Goal: Navigation & Orientation: Find specific page/section

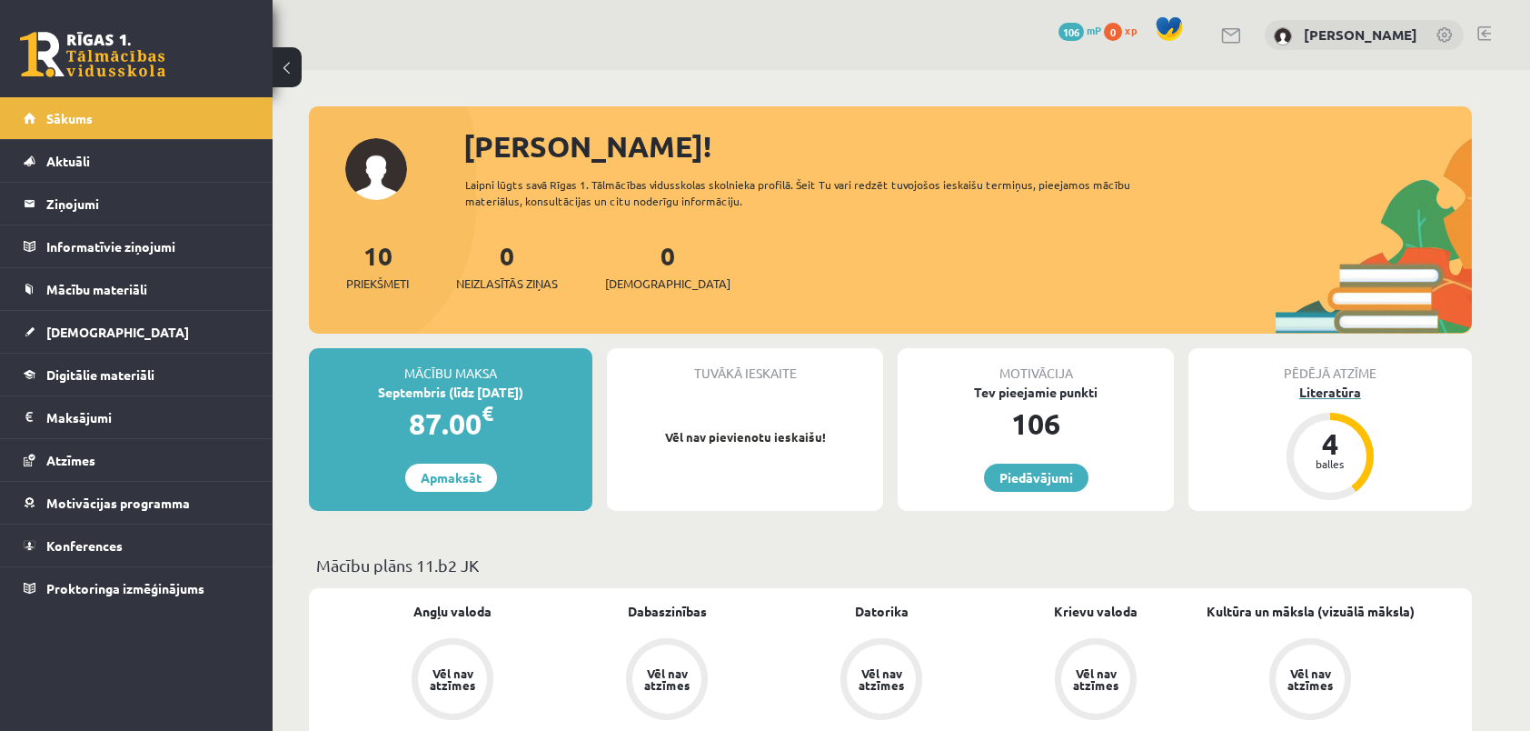
click at [1326, 392] on div "Literatūra" at bounding box center [1329, 392] width 283 height 19
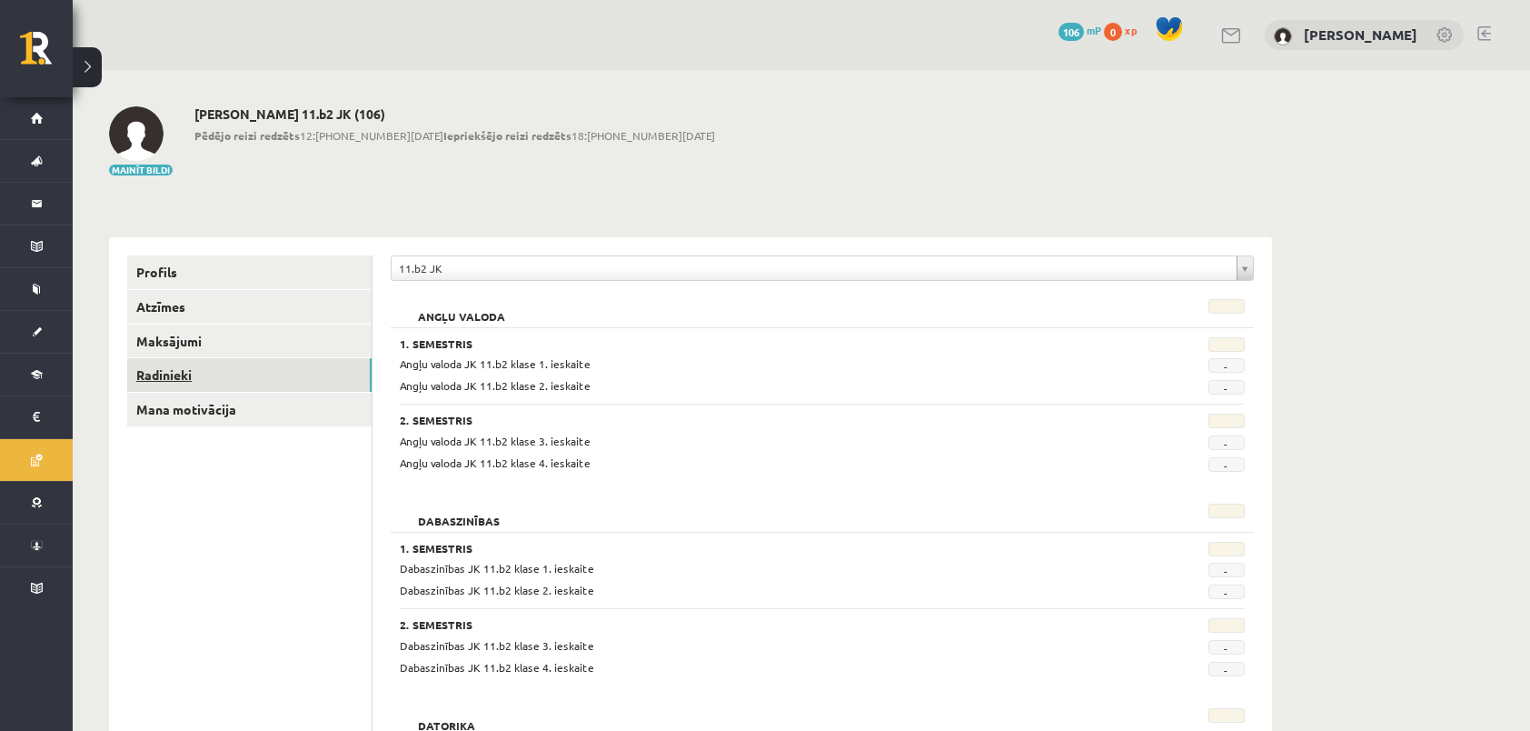
click at [191, 376] on link "Radinieki" at bounding box center [249, 375] width 244 height 34
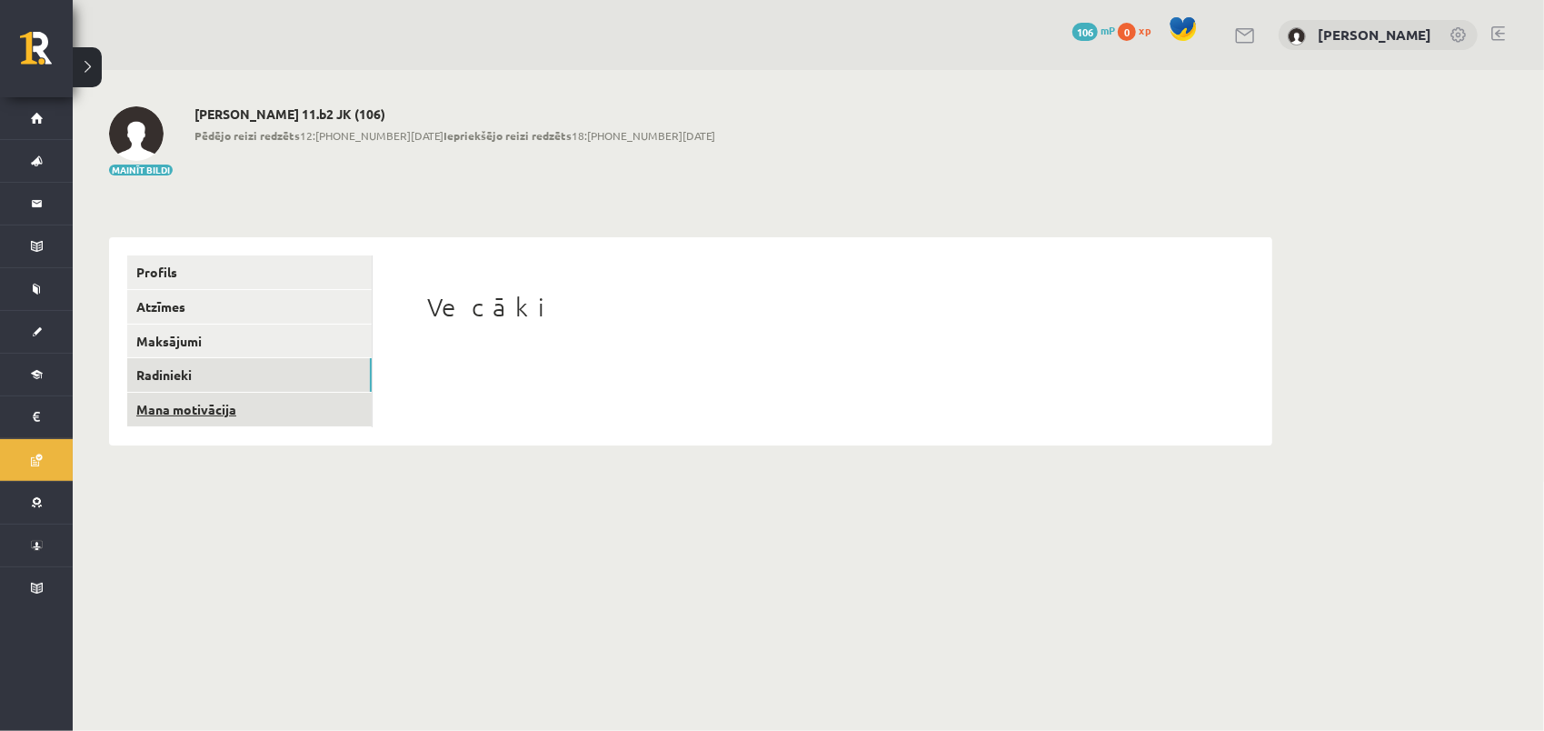
click at [191, 413] on link "Mana motivācija" at bounding box center [249, 410] width 244 height 34
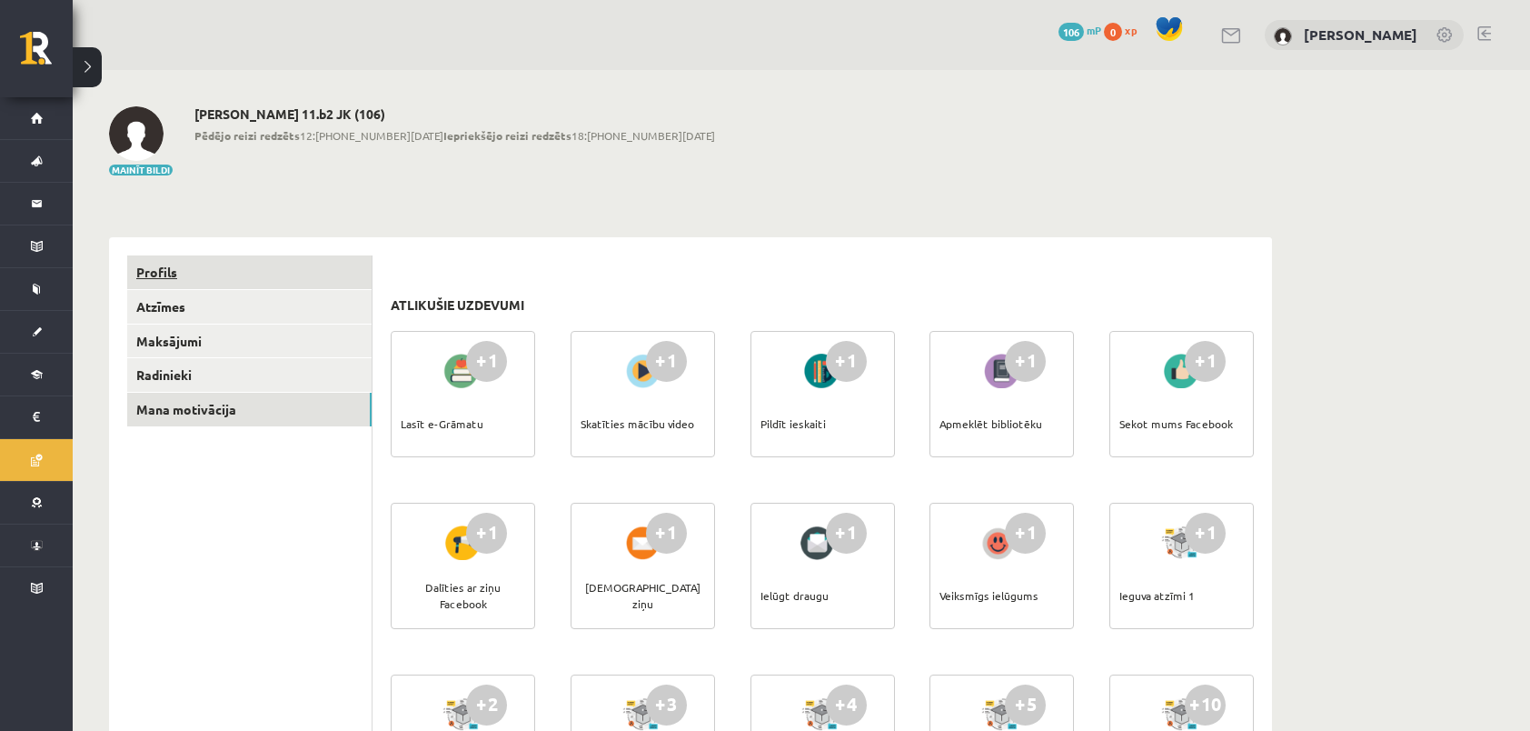
click at [166, 273] on link "Profils" at bounding box center [249, 272] width 244 height 34
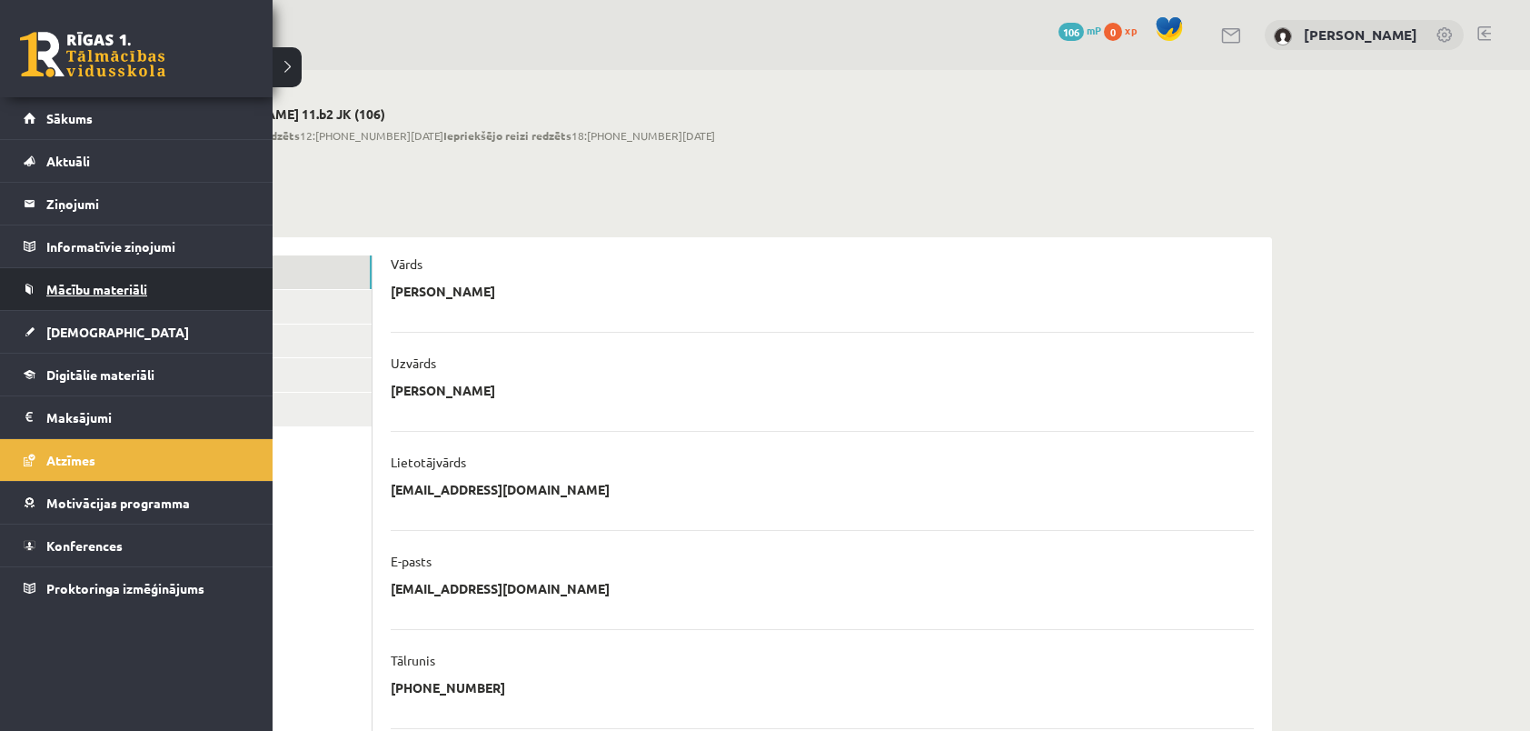
click at [89, 285] on span "Mācību materiāli" at bounding box center [96, 289] width 101 height 16
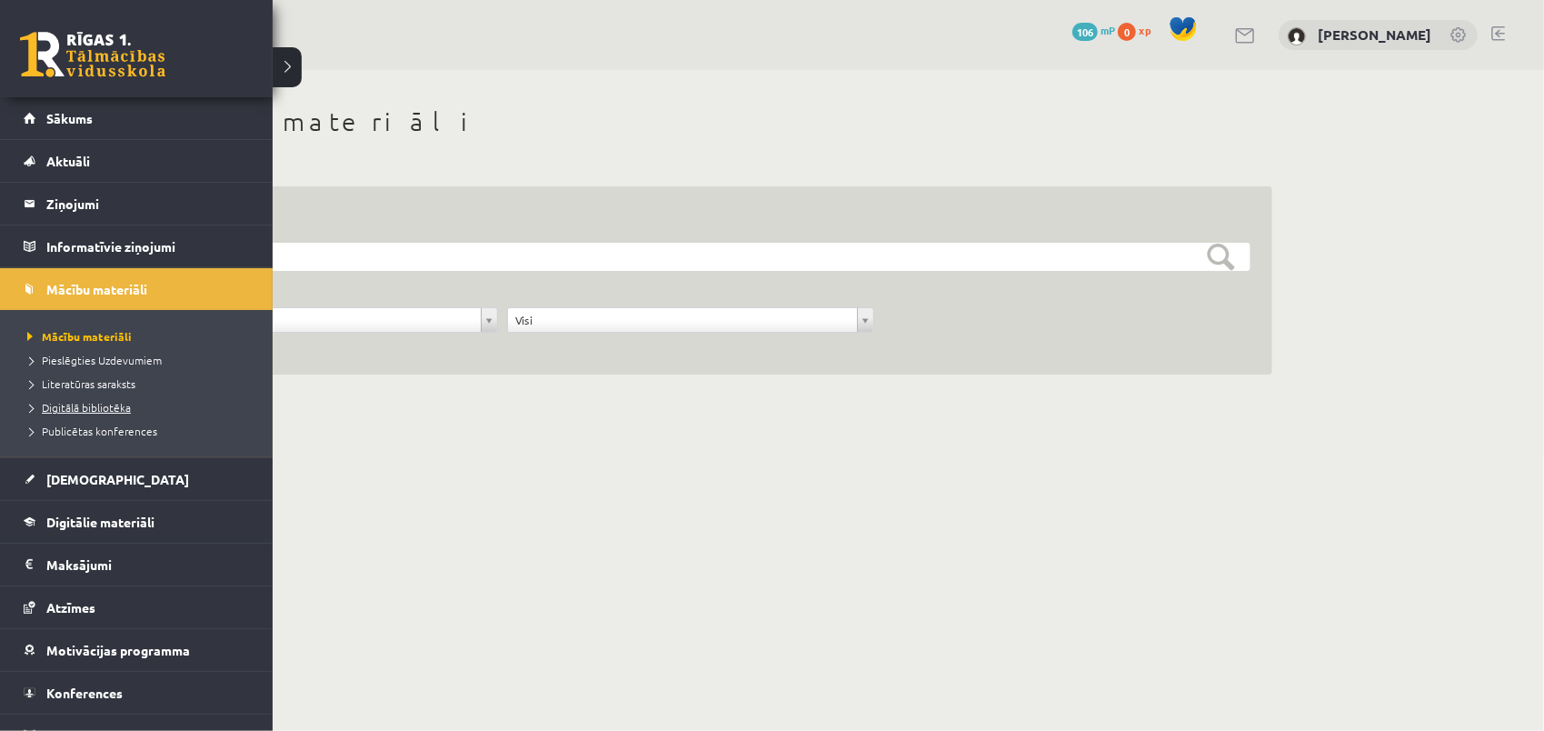
click at [87, 409] on span "Digitālā bibliotēka" at bounding box center [77, 407] width 108 height 15
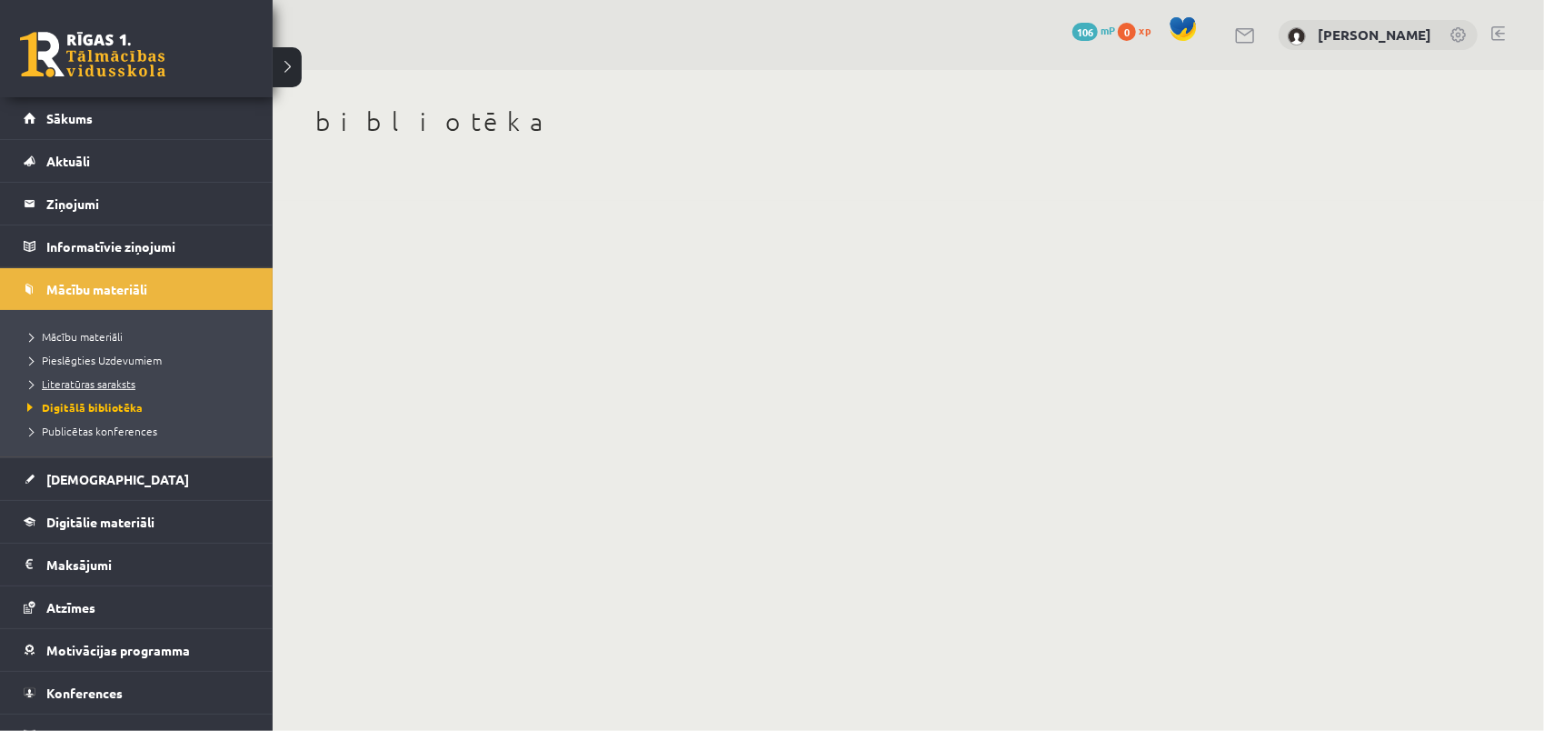
click at [69, 376] on span "Literatūras saraksts" at bounding box center [79, 383] width 113 height 15
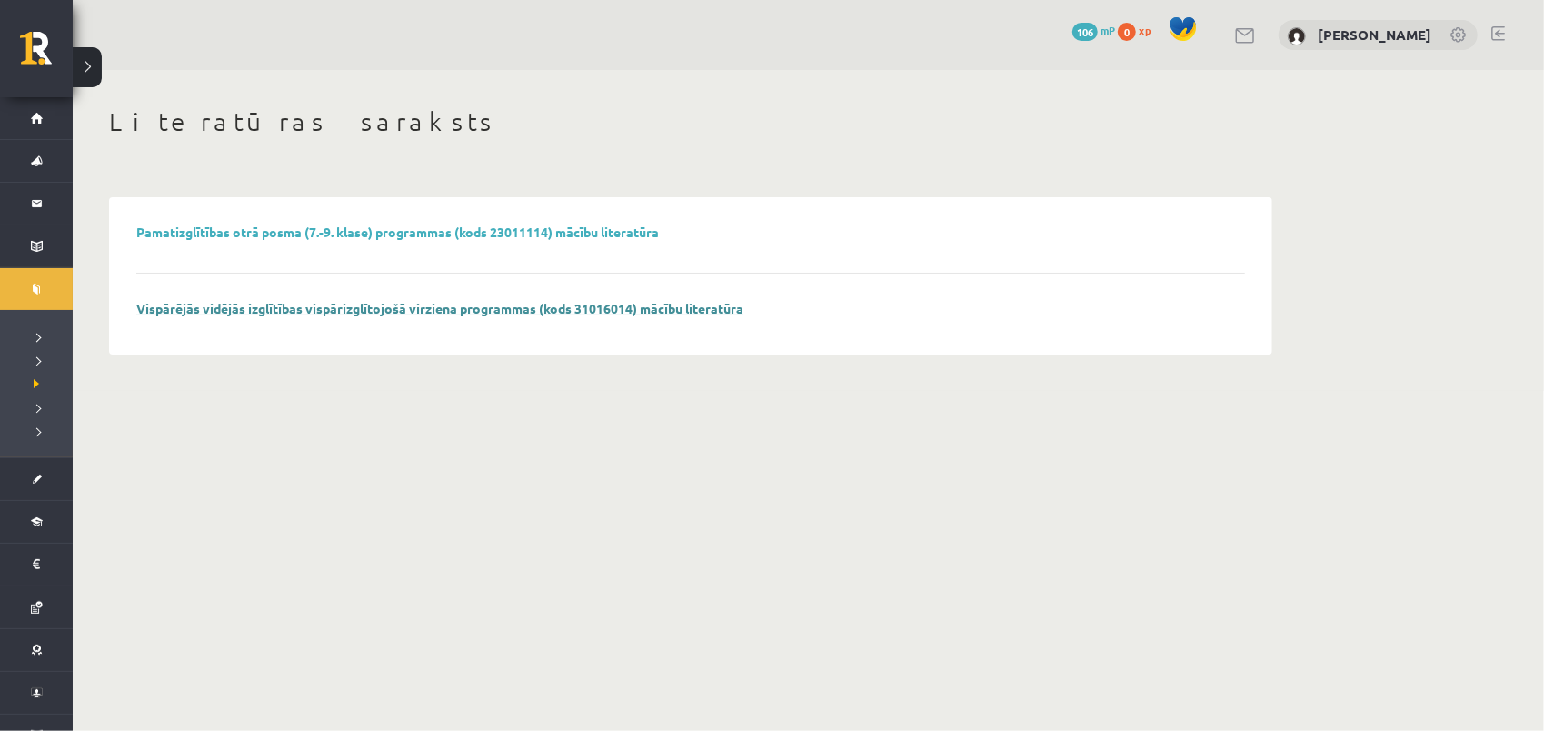
click at [451, 311] on link "Vispārējās vidējās izglītības vispārizglītojošā virziena programmas (kods 31016…" at bounding box center [439, 308] width 607 height 16
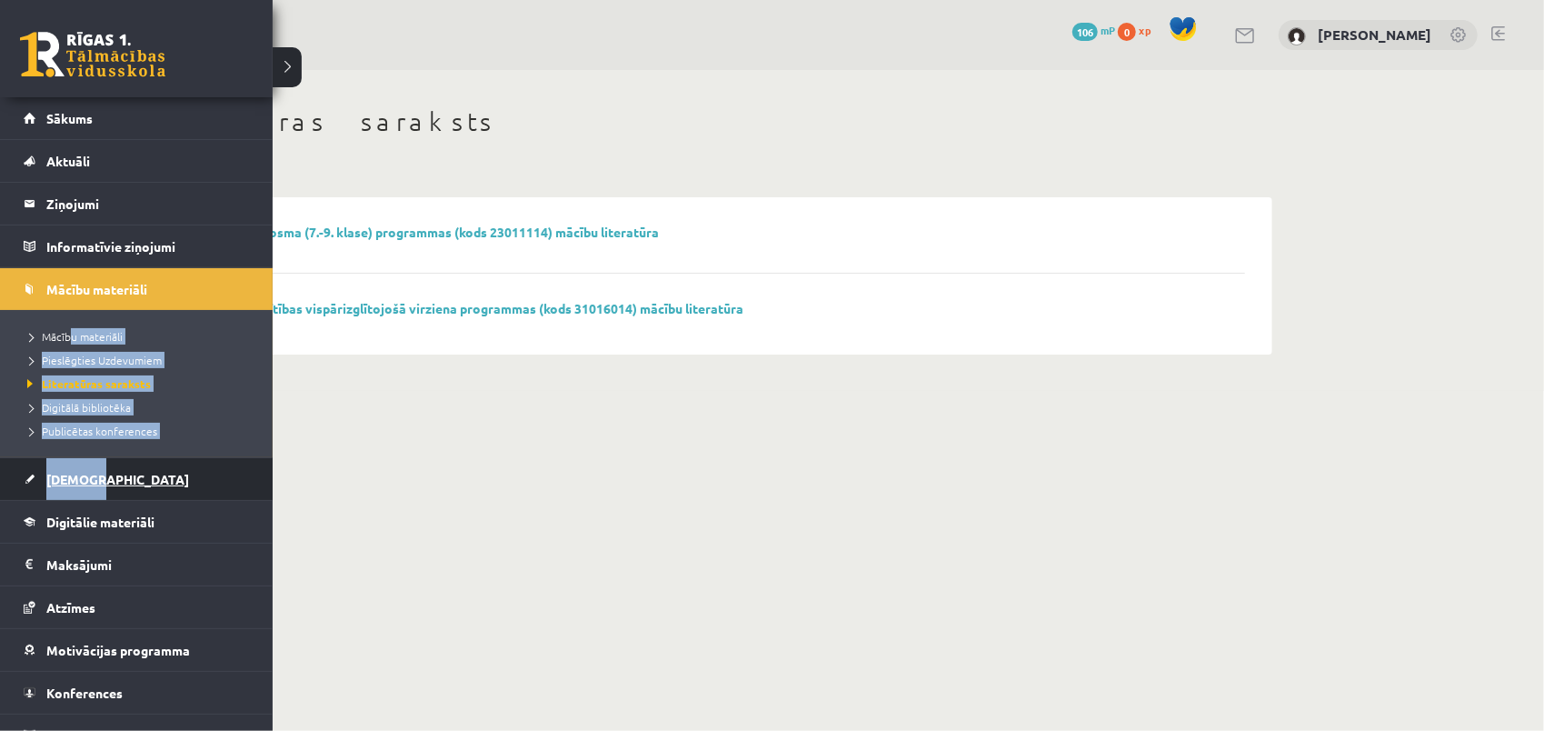
drag, startPoint x: 81, startPoint y: 449, endPoint x: 91, endPoint y: 494, distance: 46.5
click at [91, 494] on ul "Sākums Aktuāli Kā mācīties eSKOLĀ Kontakti Normatīvie akti Online konsultācijas…" at bounding box center [136, 426] width 273 height 659
drag, startPoint x: 91, startPoint y: 494, endPoint x: 180, endPoint y: 423, distance: 113.8
click at [180, 423] on link "Publicētas konferences" at bounding box center [139, 431] width 232 height 16
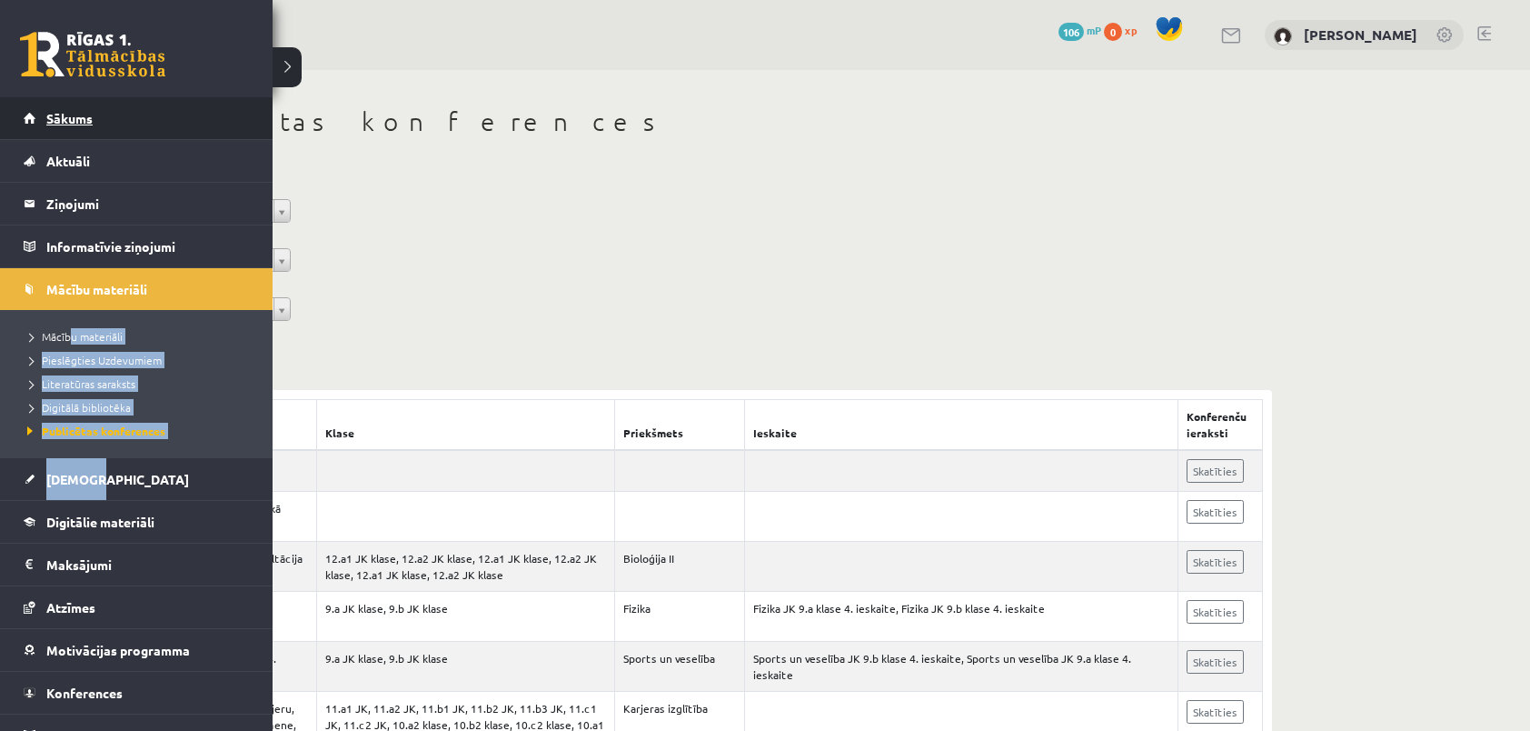
click at [77, 120] on span "Sākums" at bounding box center [69, 118] width 46 height 16
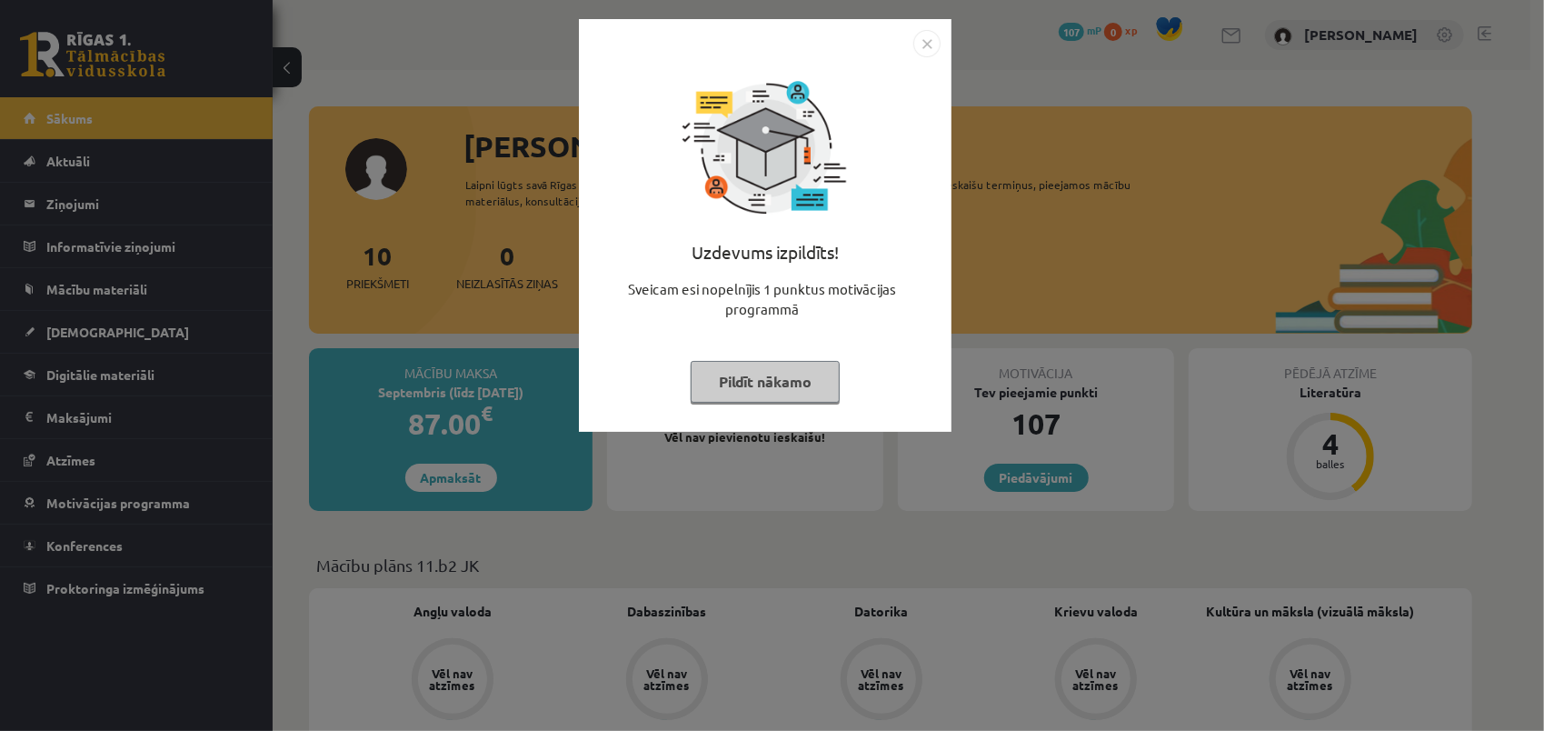
click at [760, 378] on button "Pildīt nākamo" at bounding box center [765, 382] width 149 height 42
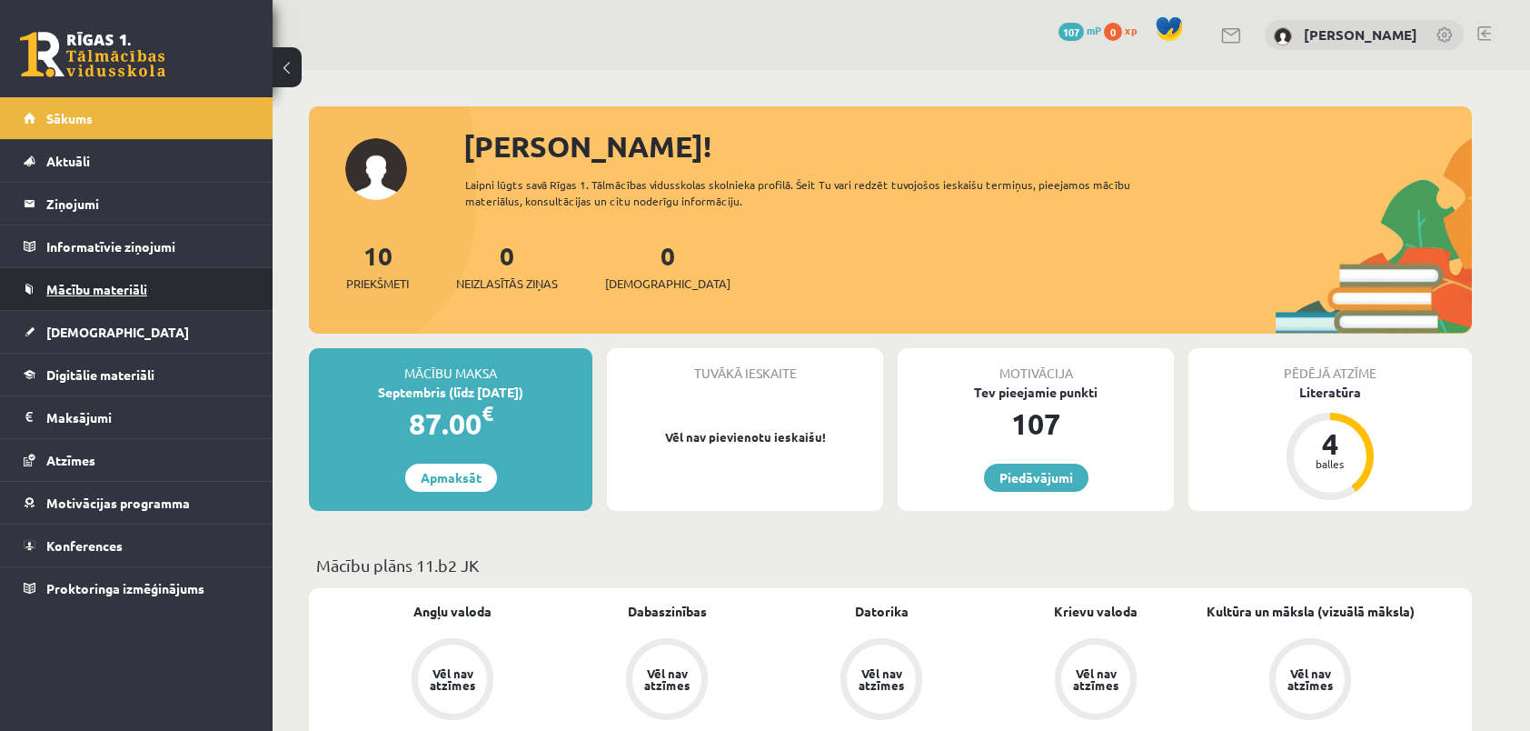
click at [102, 286] on span "Mācību materiāli" at bounding box center [96, 289] width 101 height 16
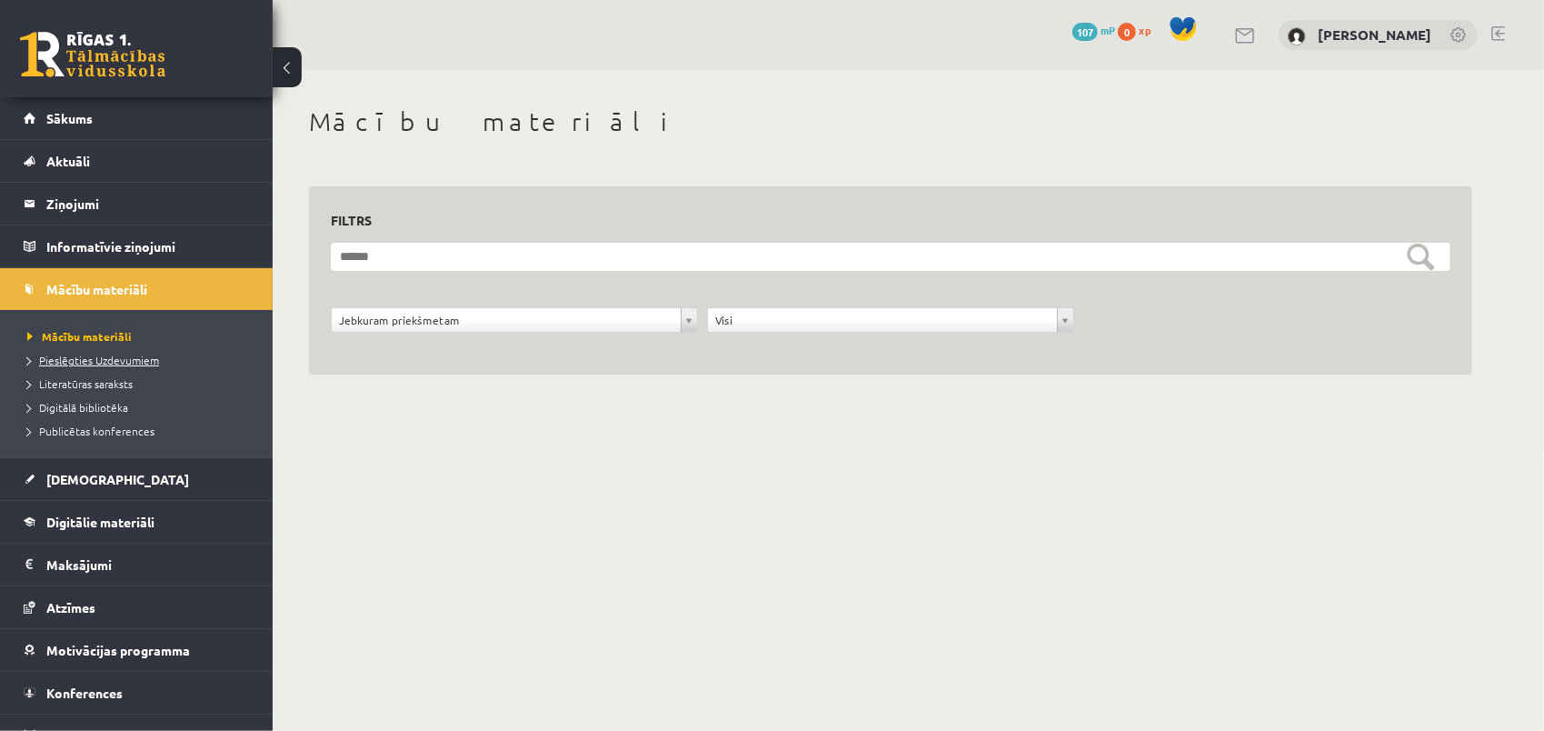
click at [94, 353] on span "Pieslēgties Uzdevumiem" at bounding box center [93, 360] width 132 height 15
